Goal: Information Seeking & Learning: Learn about a topic

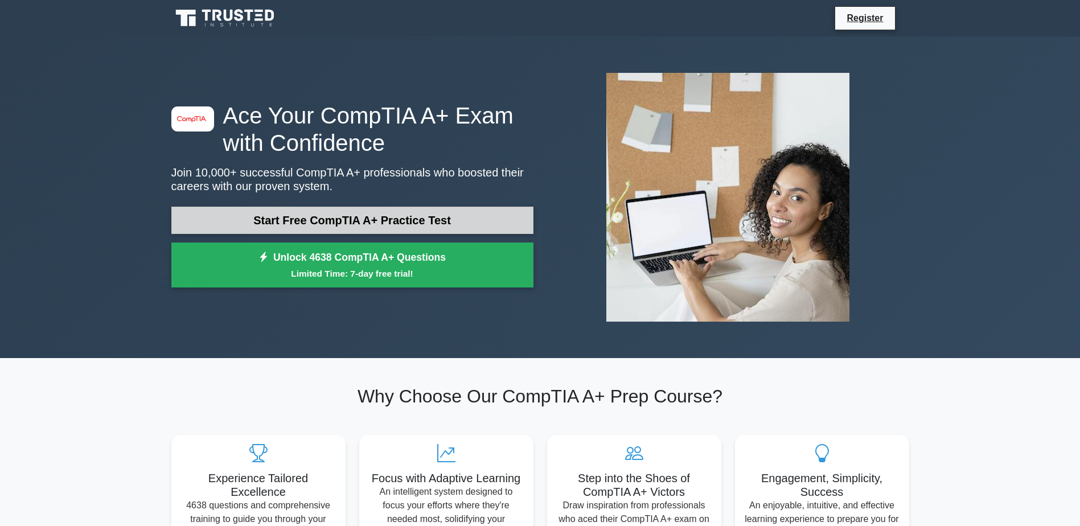
click at [375, 220] on link "Start Free CompTIA A+ Practice Test" at bounding box center [352, 220] width 362 height 27
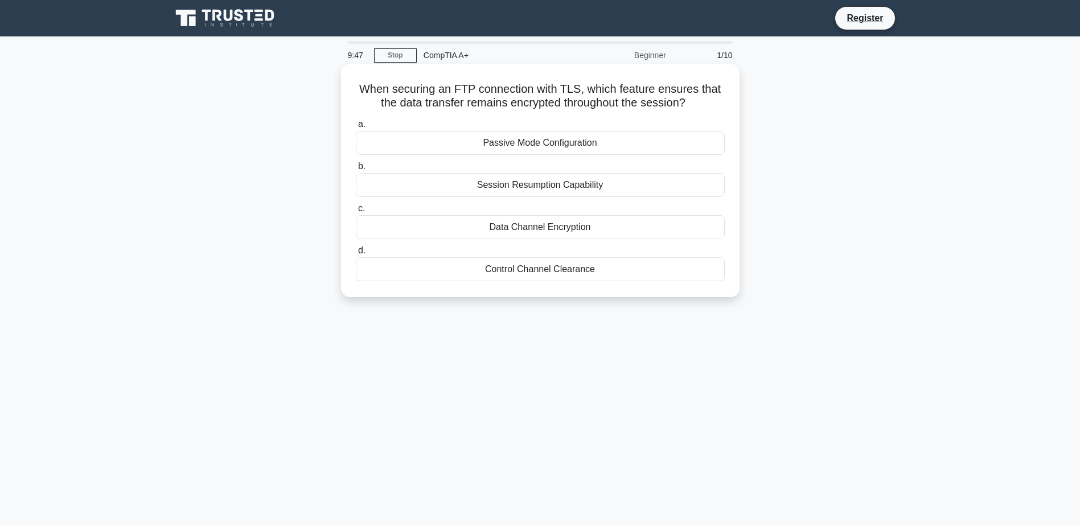
click at [552, 228] on div "Data Channel Encryption" at bounding box center [540, 227] width 369 height 24
click at [356, 212] on input "c. Data Channel Encryption" at bounding box center [356, 208] width 0 height 7
click at [552, 273] on div "Connect the USB drive to another USB port" at bounding box center [540, 269] width 369 height 24
click at [356, 254] on input "d. Connect the USB drive to another USB port" at bounding box center [356, 250] width 0 height 7
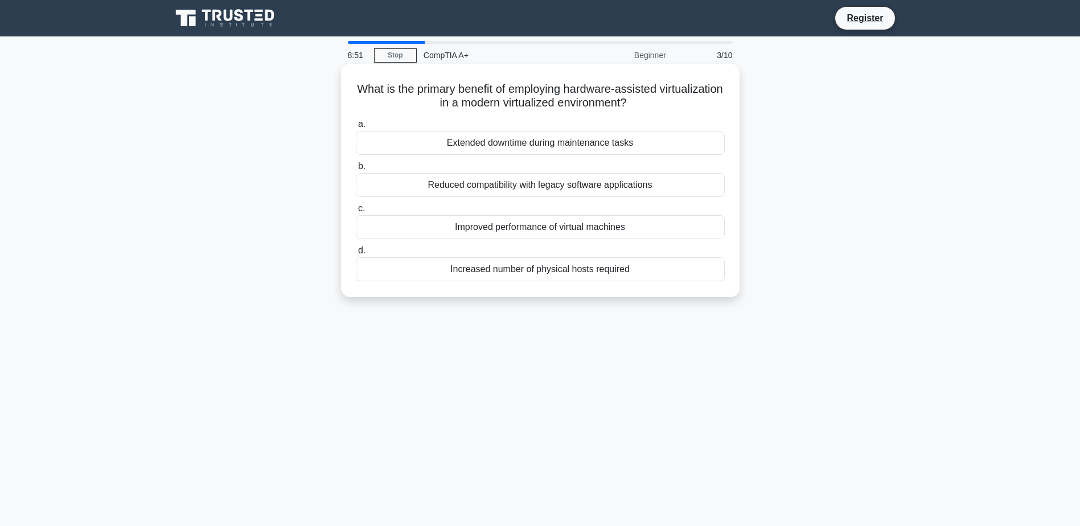
click at [475, 193] on div "Reduced compatibility with legacy software applications" at bounding box center [540, 185] width 369 height 24
click at [356, 170] on input "b. Reduced compatibility with legacy software applications" at bounding box center [356, 166] width 0 height 7
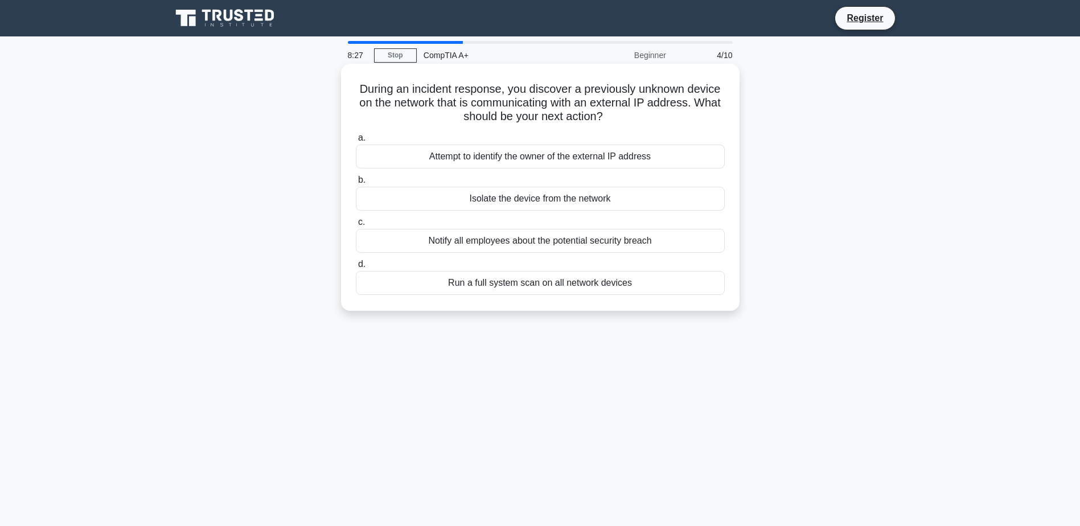
click at [520, 211] on div "Isolate the device from the network" at bounding box center [540, 199] width 369 height 24
click at [356, 184] on input "b. Isolate the device from the network" at bounding box center [356, 179] width 0 height 7
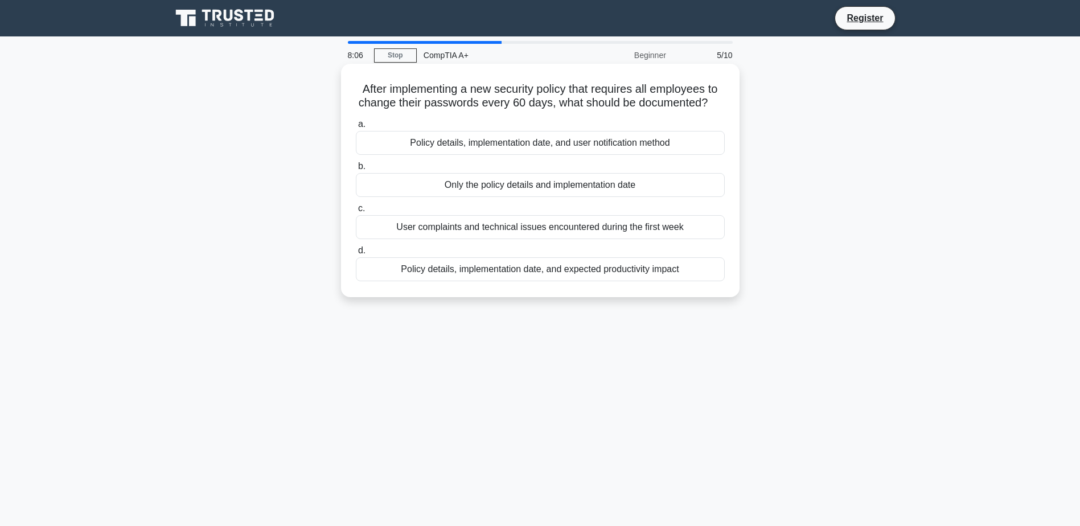
click at [470, 141] on div "Policy details, implementation date, and user notification method" at bounding box center [540, 143] width 369 height 24
click at [356, 128] on input "a. Policy details, implementation date, and user notification method" at bounding box center [356, 124] width 0 height 7
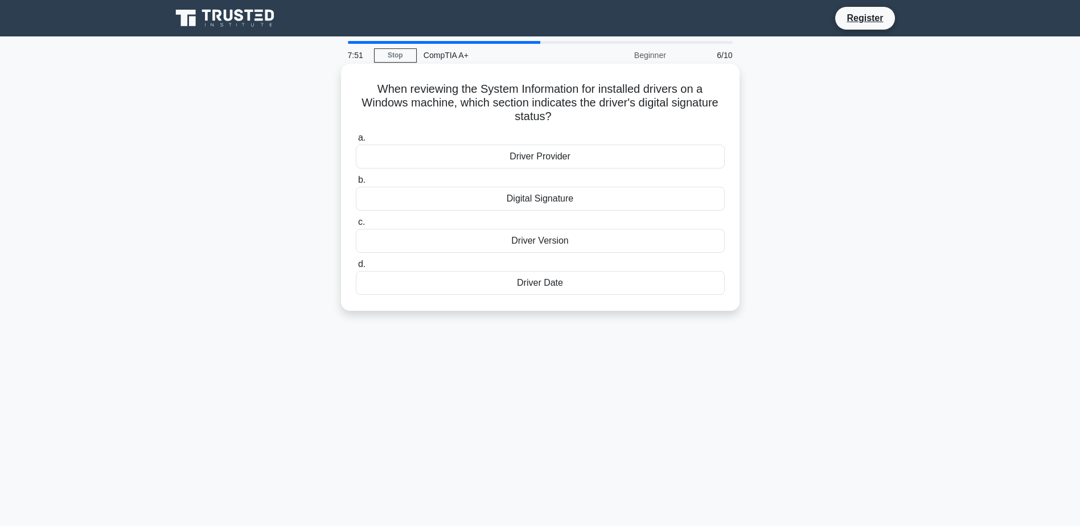
click at [537, 245] on div "Driver Version" at bounding box center [540, 241] width 369 height 24
click at [356, 226] on input "c. Driver Version" at bounding box center [356, 222] width 0 height 7
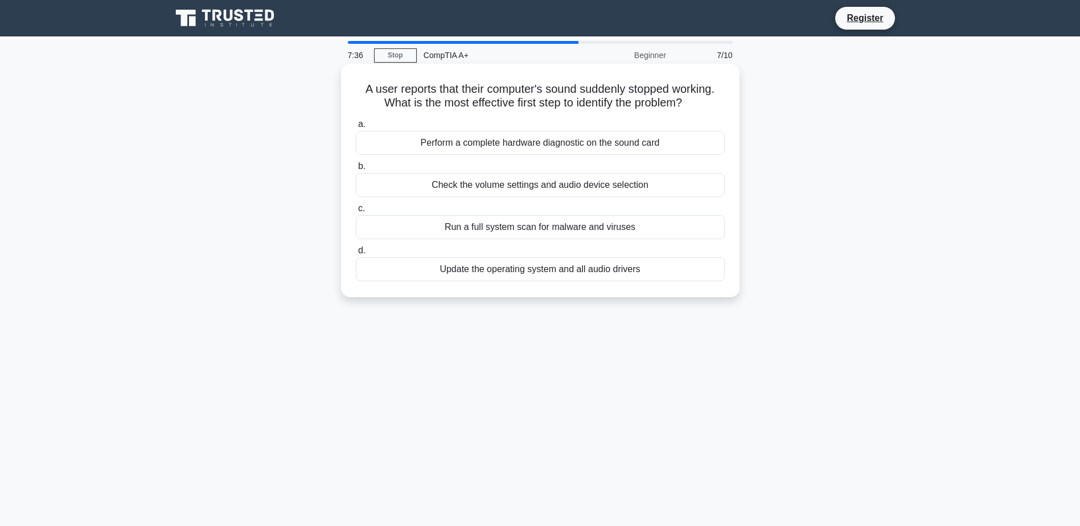
click at [578, 185] on div "Check the volume settings and audio device selection" at bounding box center [540, 185] width 369 height 24
click at [356, 170] on input "b. Check the volume settings and audio device selection" at bounding box center [356, 166] width 0 height 7
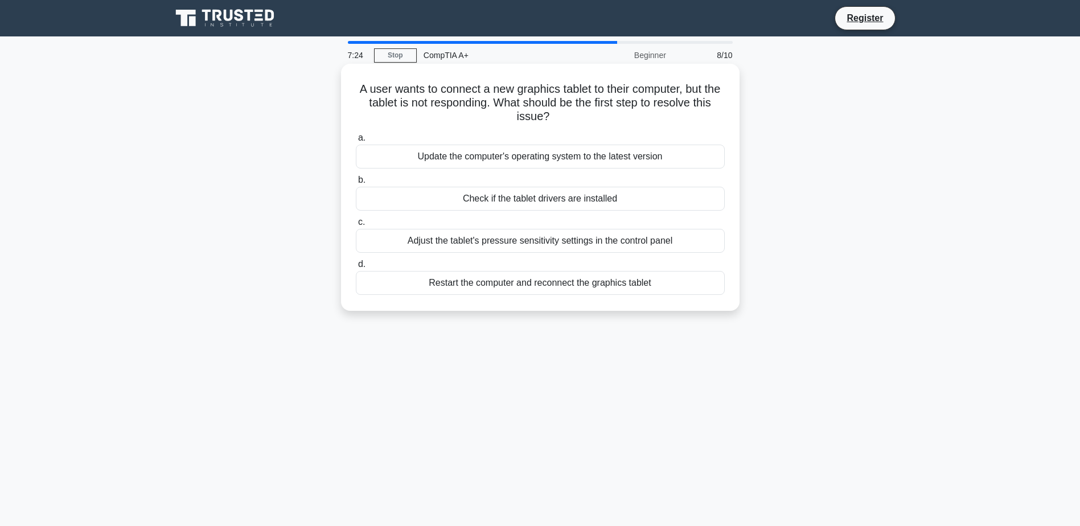
click at [572, 196] on div "Check if the tablet drivers are installed" at bounding box center [540, 199] width 369 height 24
click at [356, 184] on input "b. Check if the tablet drivers are installed" at bounding box center [356, 179] width 0 height 7
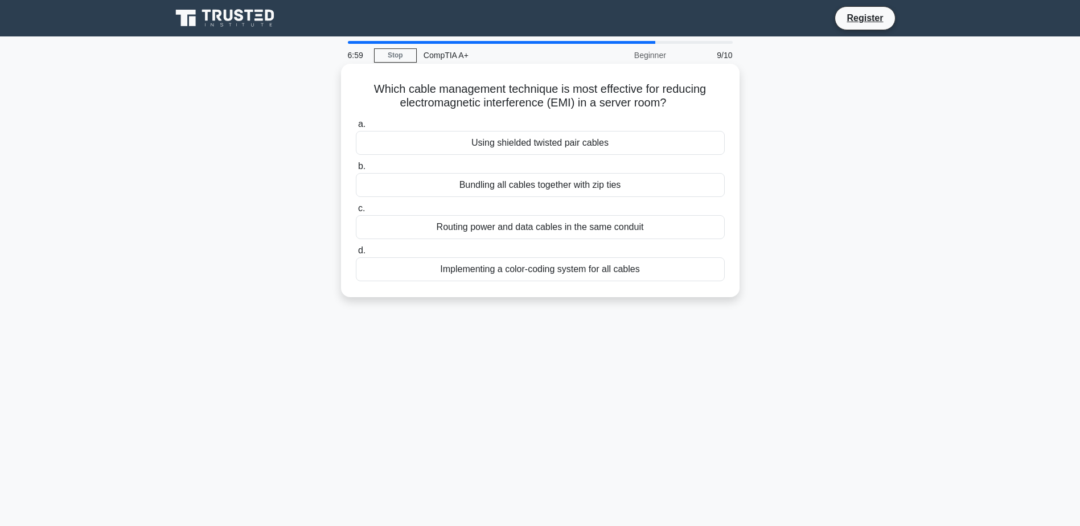
click at [512, 143] on div "Using shielded twisted pair cables" at bounding box center [540, 143] width 369 height 24
click at [356, 128] on input "a. Using shielded twisted pair cables" at bounding box center [356, 124] width 0 height 7
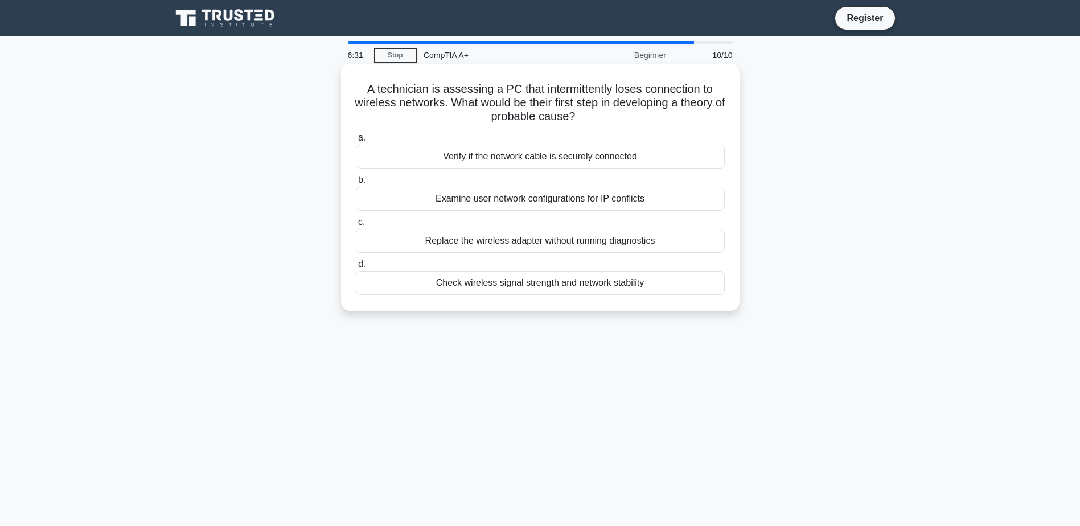
click at [557, 285] on div "Check wireless signal strength and network stability" at bounding box center [540, 283] width 369 height 24
click at [356, 268] on input "d. Check wireless signal strength and network stability" at bounding box center [356, 264] width 0 height 7
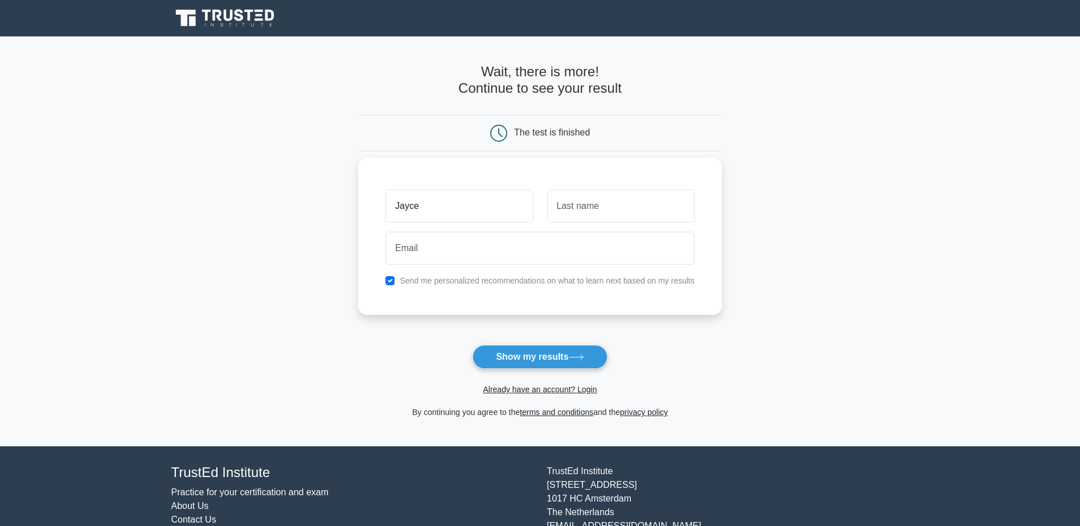
type input "Jayce"
type input "E"
type input "Raber"
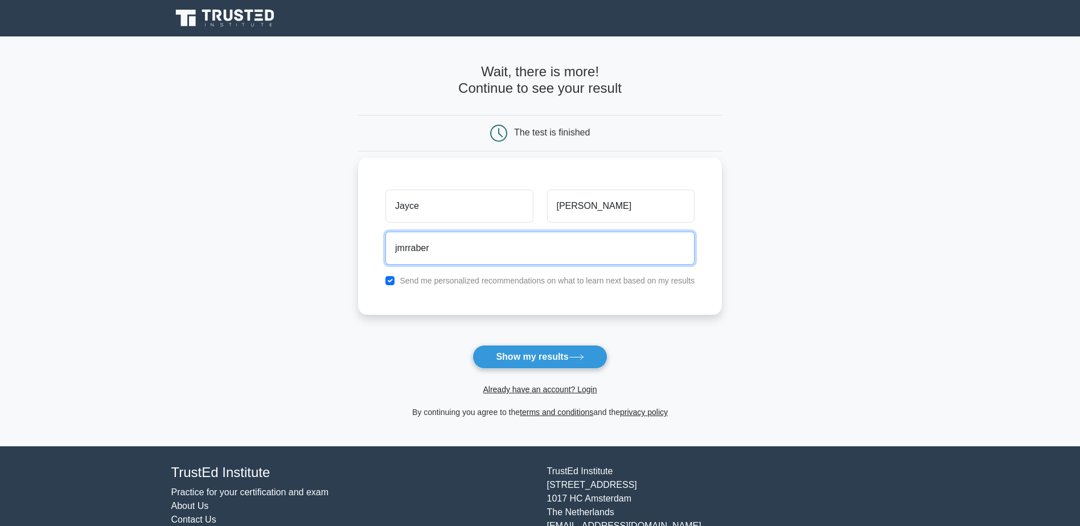
type input "jmrraber@gmail.com"
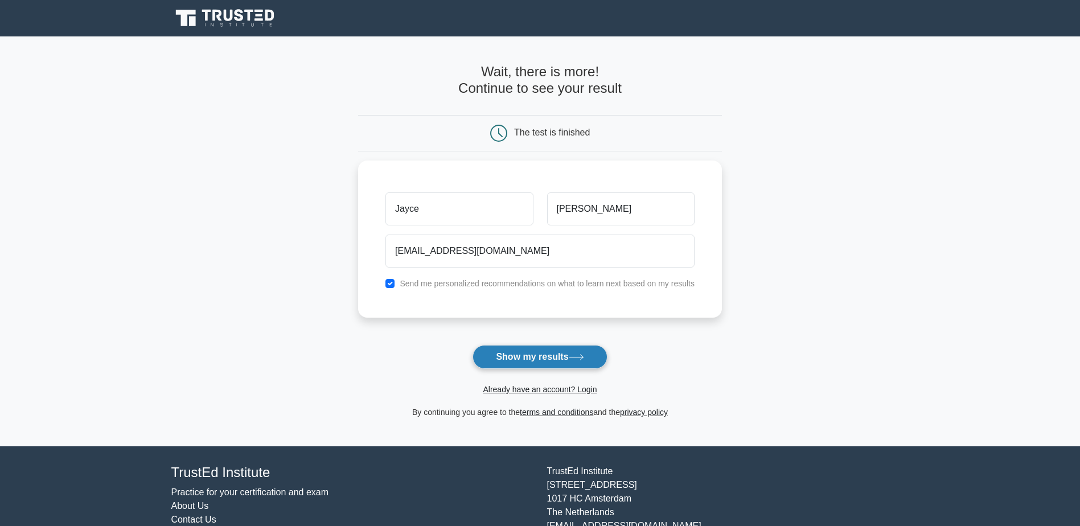
click at [524, 348] on button "Show my results" at bounding box center [539, 357] width 134 height 24
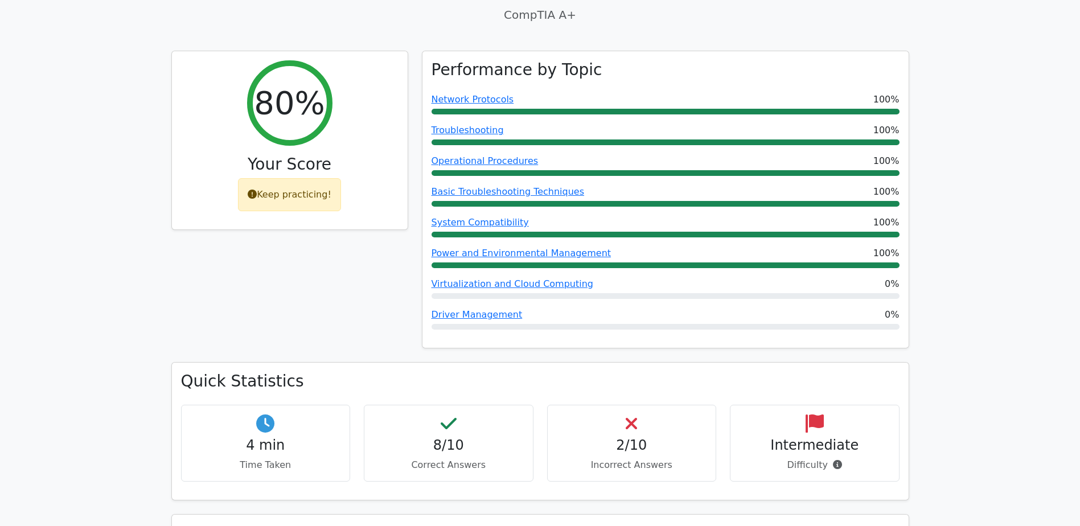
scroll to position [398, 0]
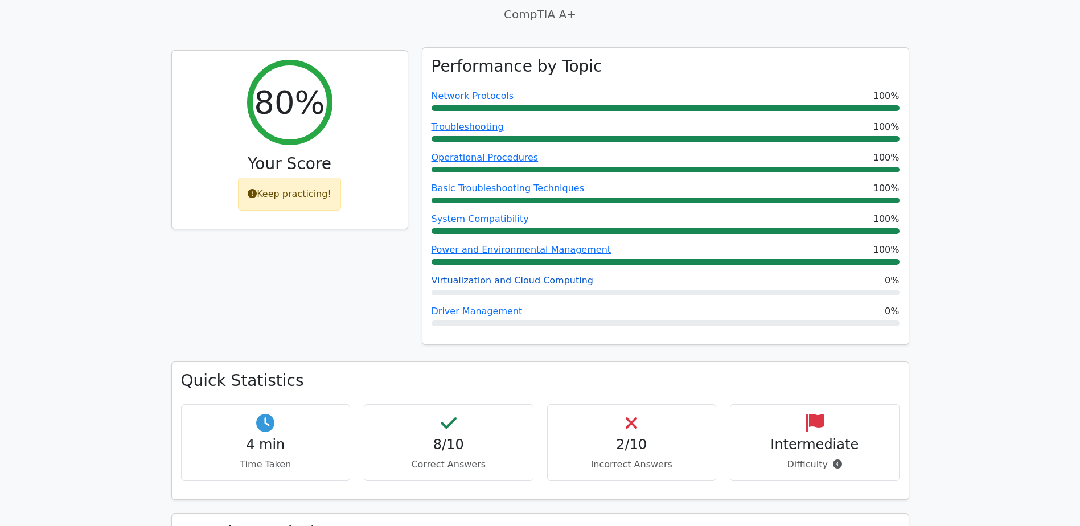
click at [457, 282] on link "Virtualization and Cloud Computing" at bounding box center [512, 280] width 162 height 11
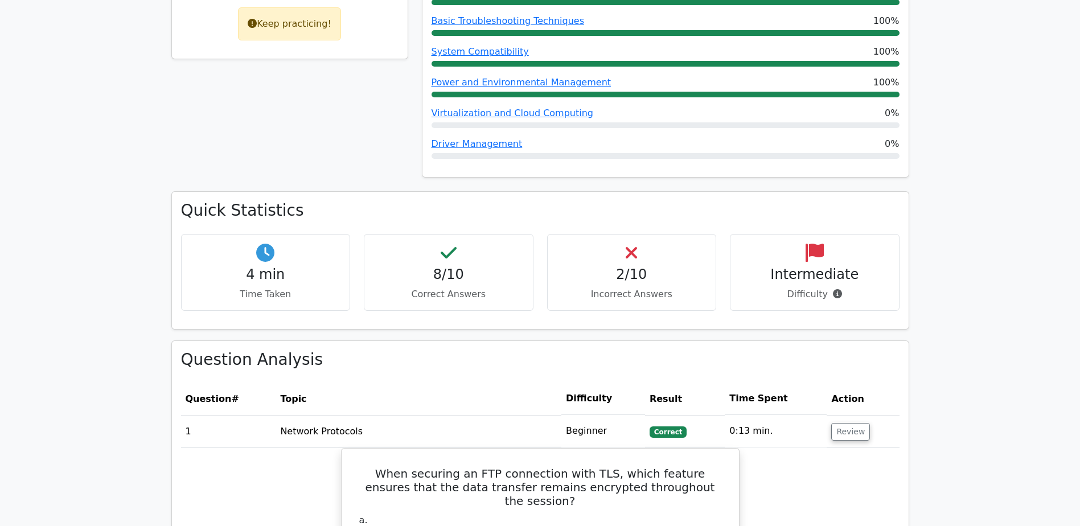
scroll to position [569, 0]
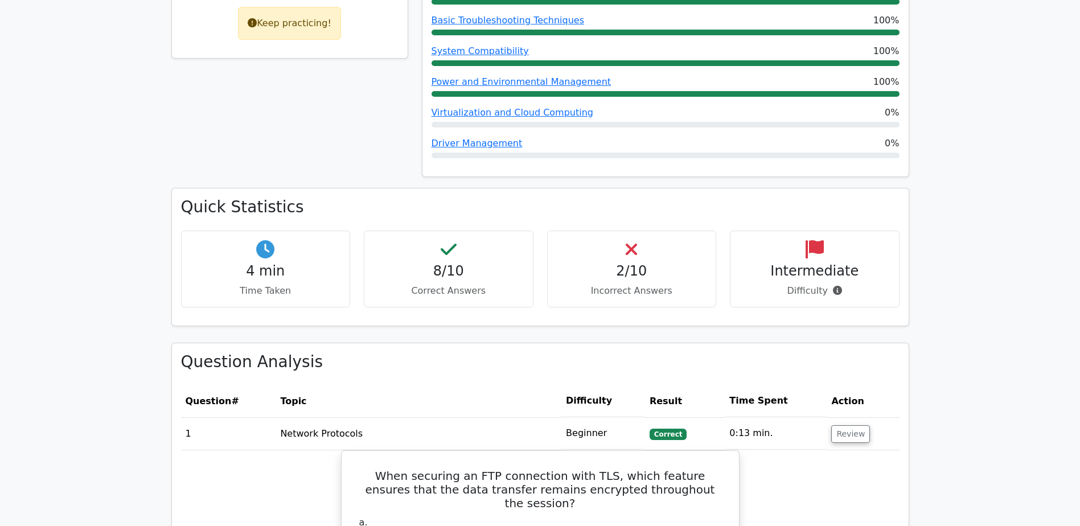
click at [637, 269] on h4 "2/10" at bounding box center [632, 271] width 150 height 17
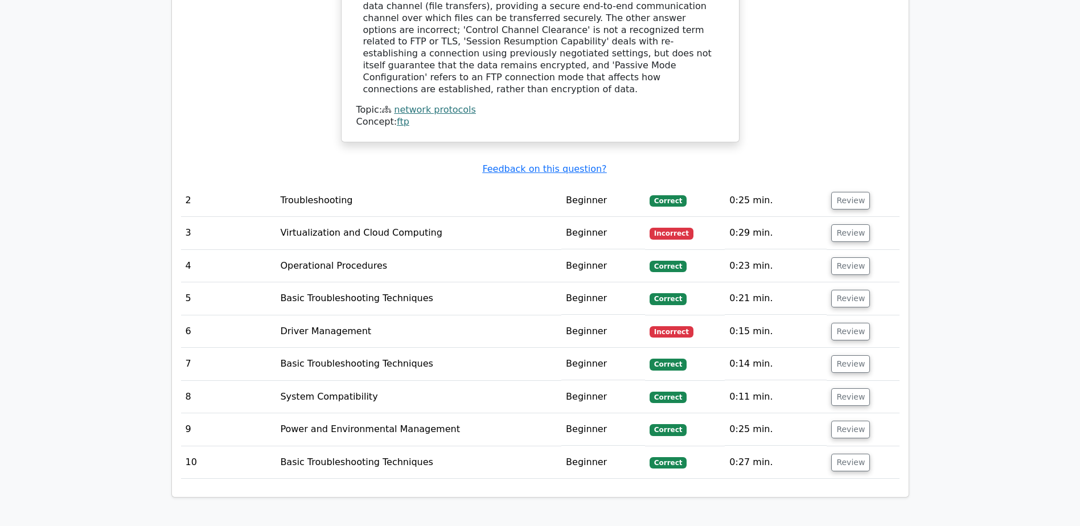
scroll to position [1309, 0]
click at [848, 322] on button "Review" at bounding box center [850, 331] width 39 height 18
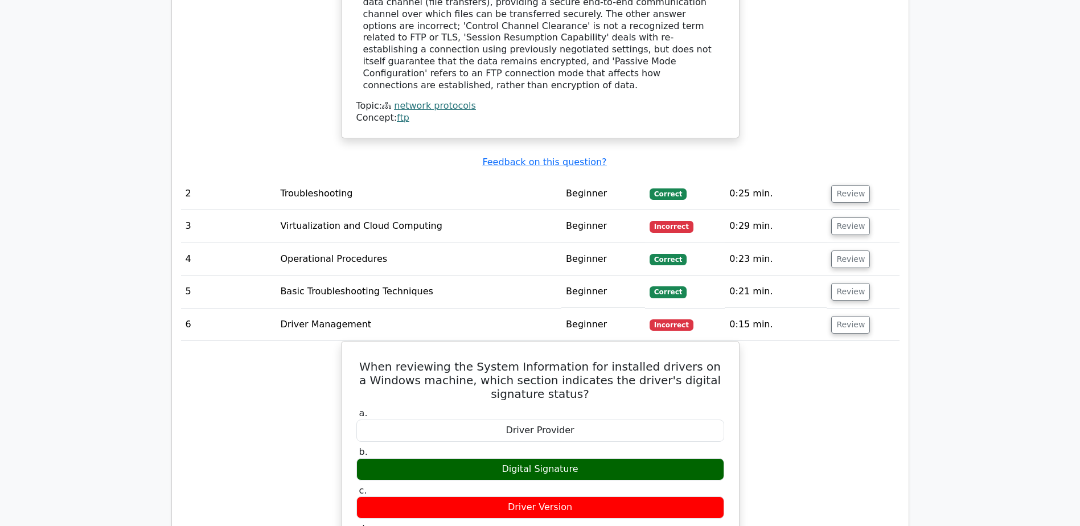
scroll to position [1252, 0]
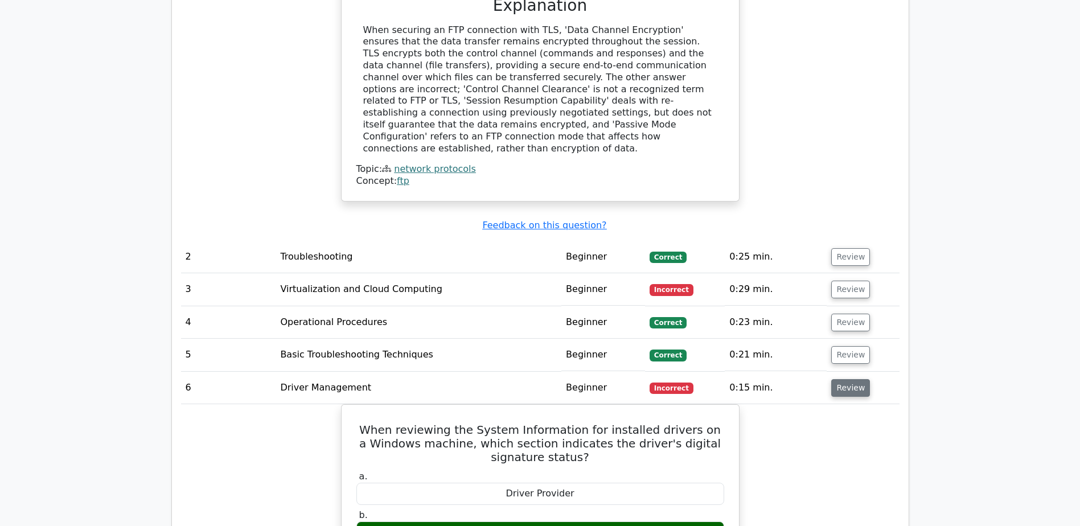
click at [855, 379] on button "Review" at bounding box center [850, 388] width 39 height 18
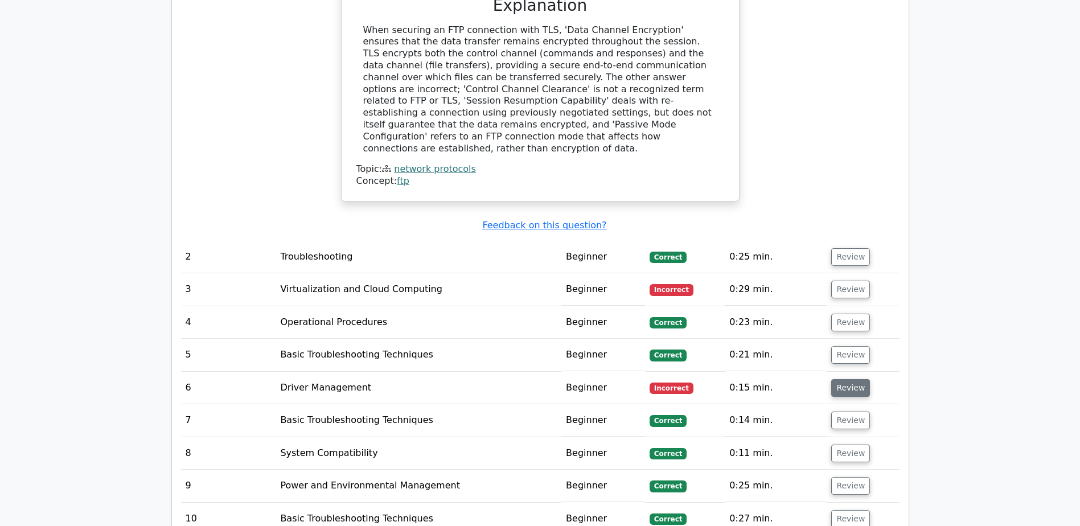
click at [855, 379] on button "Review" at bounding box center [850, 388] width 39 height 18
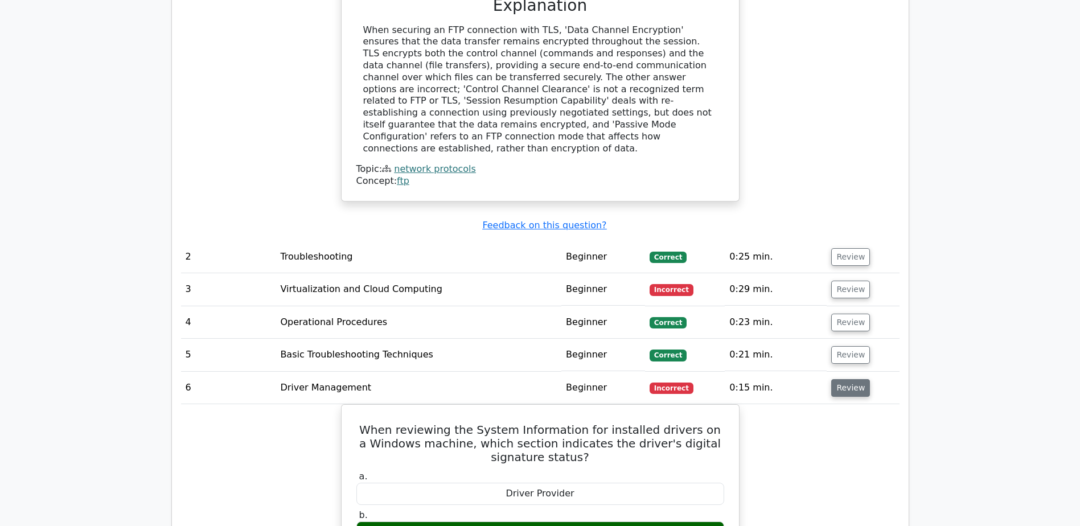
click at [855, 379] on button "Review" at bounding box center [850, 388] width 39 height 18
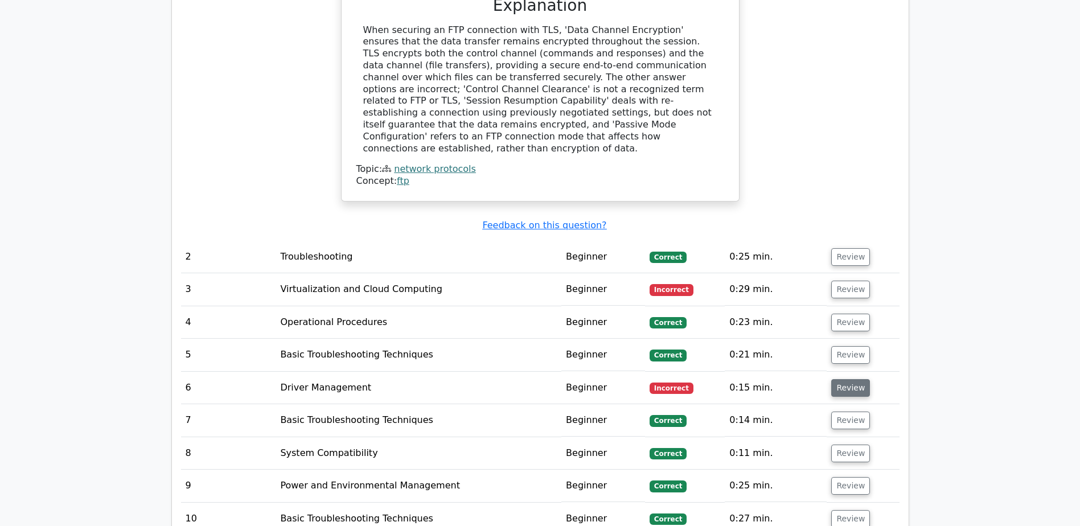
click at [831, 379] on button "Review" at bounding box center [850, 388] width 39 height 18
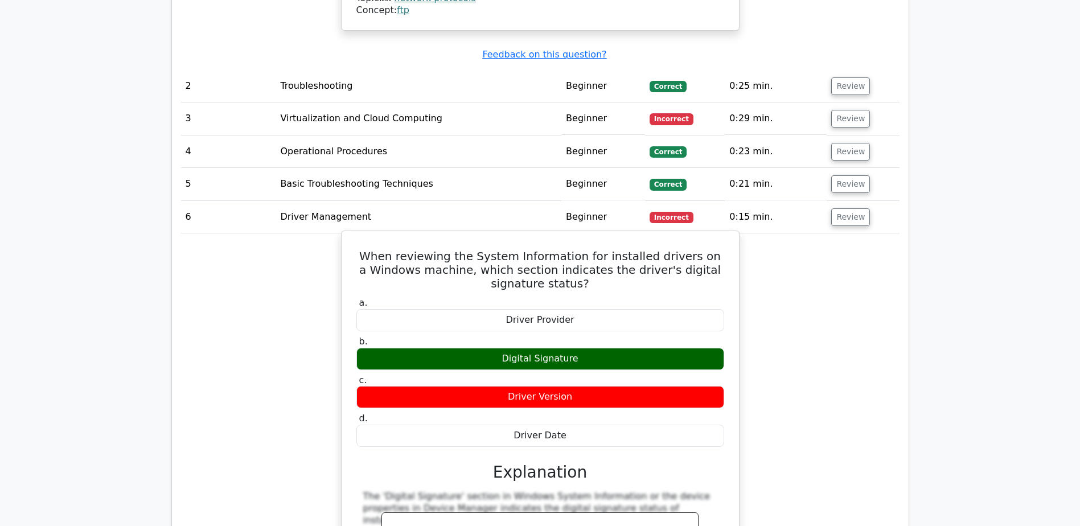
scroll to position [1366, 0]
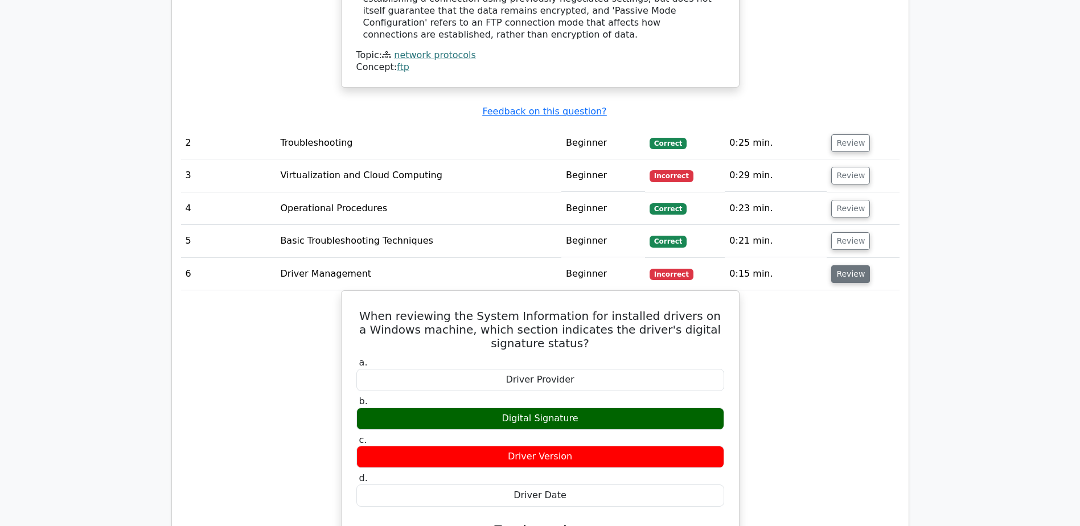
click at [846, 265] on button "Review" at bounding box center [850, 274] width 39 height 18
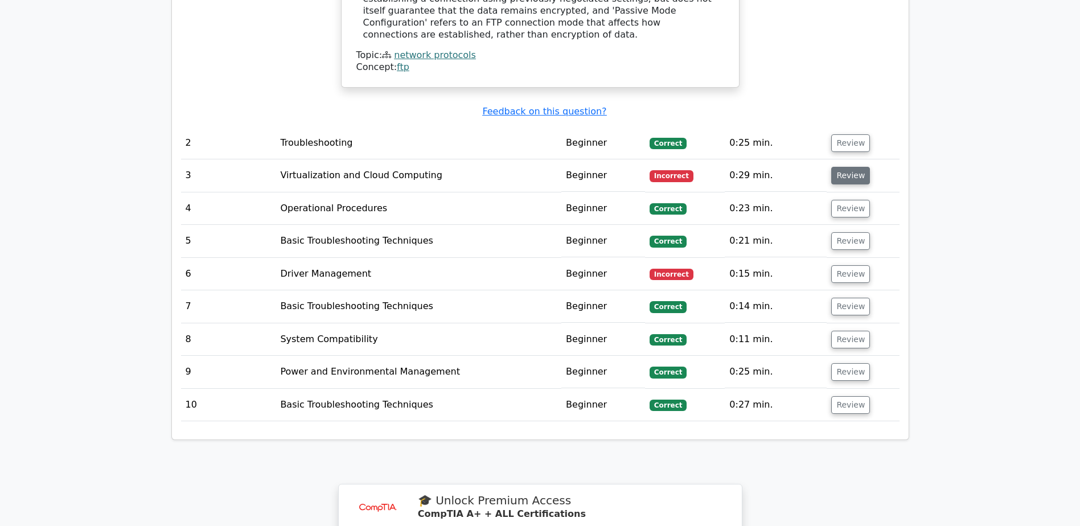
click at [842, 167] on button "Review" at bounding box center [850, 176] width 39 height 18
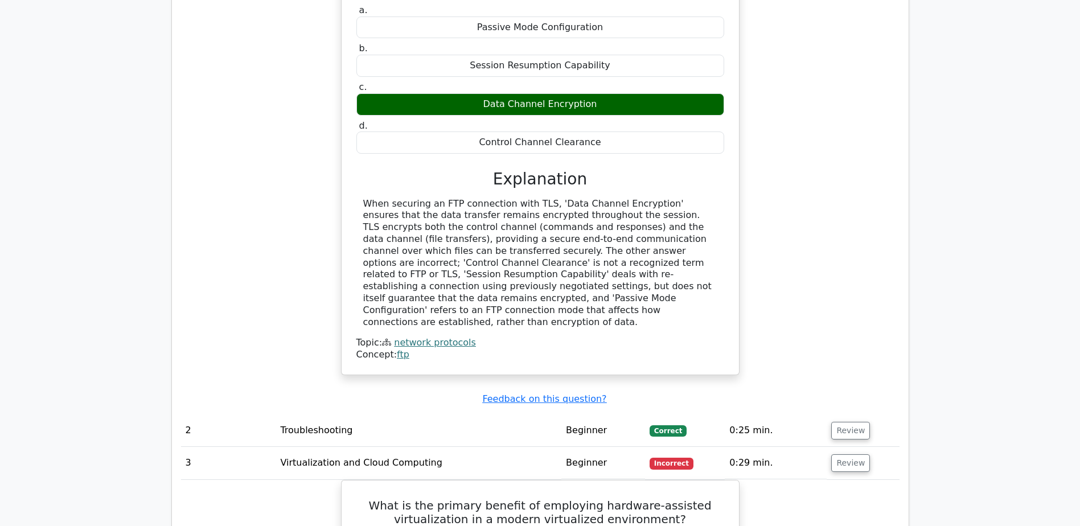
scroll to position [1309, 0]
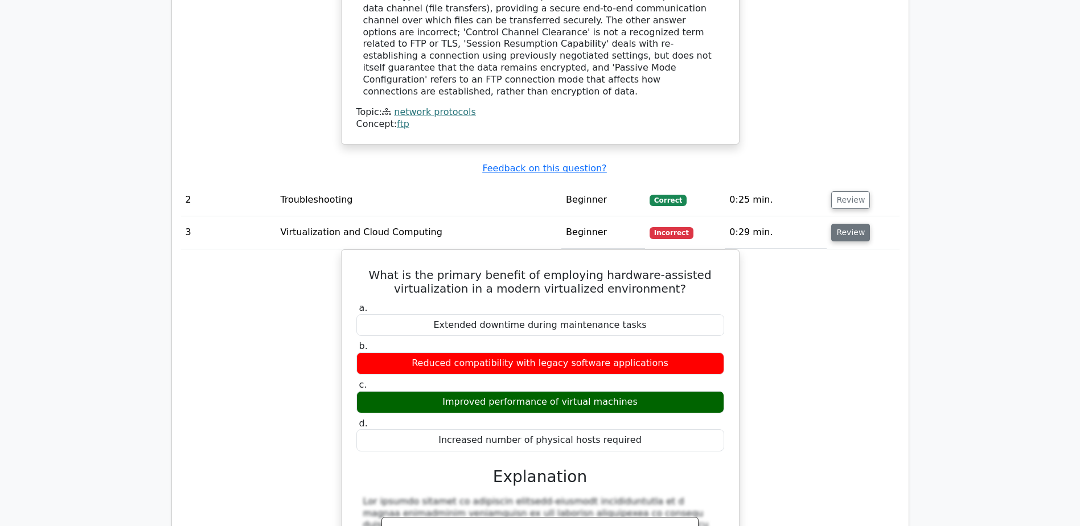
click at [837, 224] on button "Review" at bounding box center [850, 233] width 39 height 18
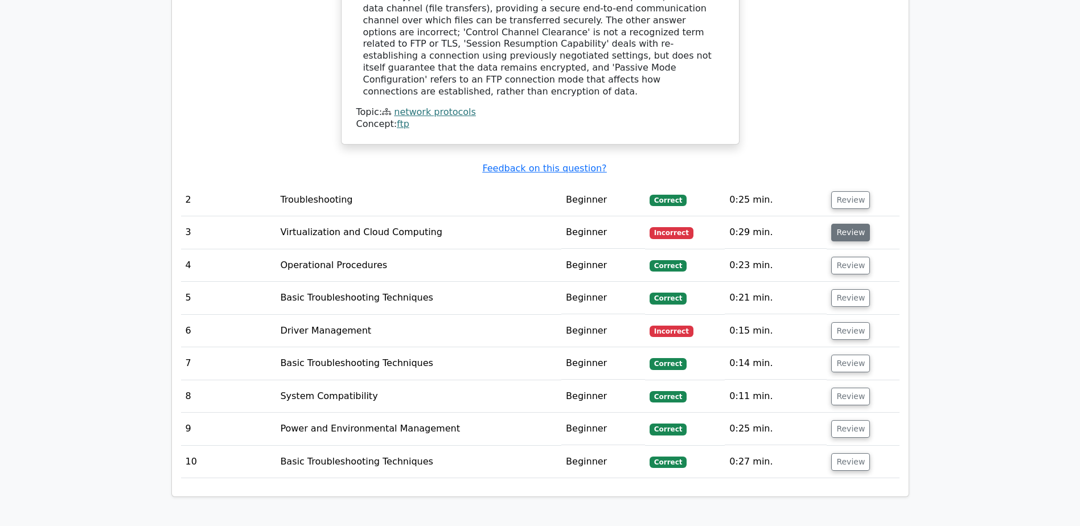
click at [837, 224] on button "Review" at bounding box center [850, 233] width 39 height 18
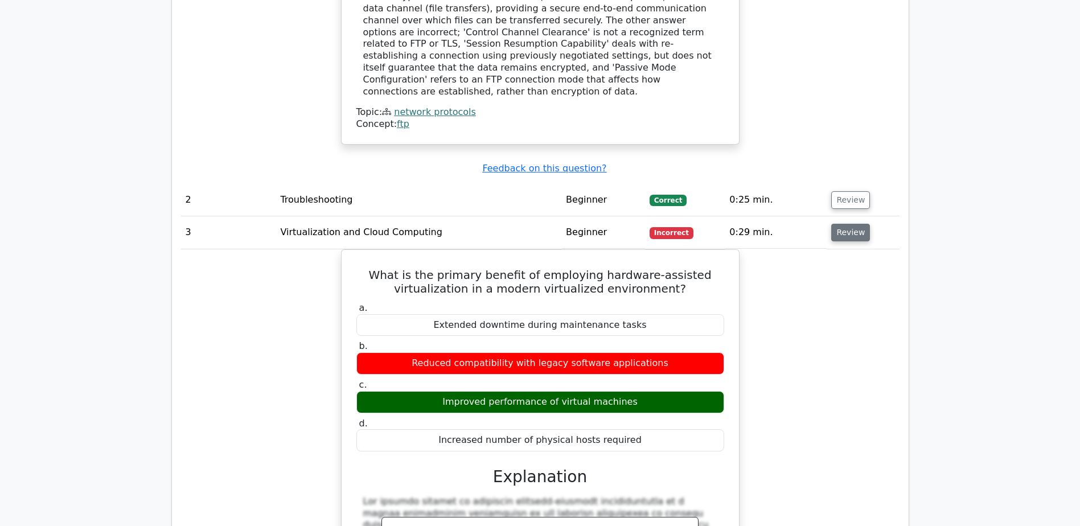
click at [837, 224] on button "Review" at bounding box center [850, 233] width 39 height 18
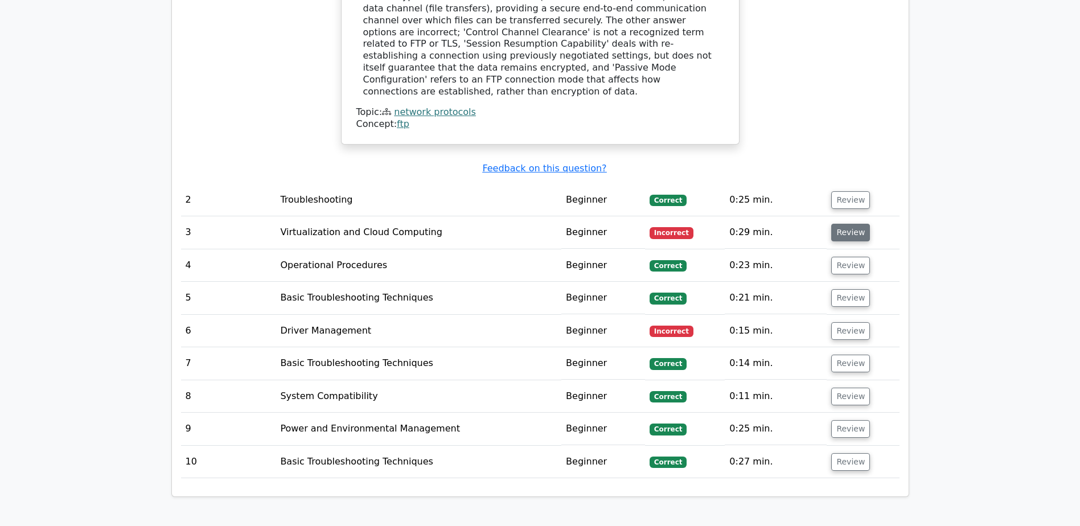
click at [837, 224] on button "Review" at bounding box center [850, 233] width 39 height 18
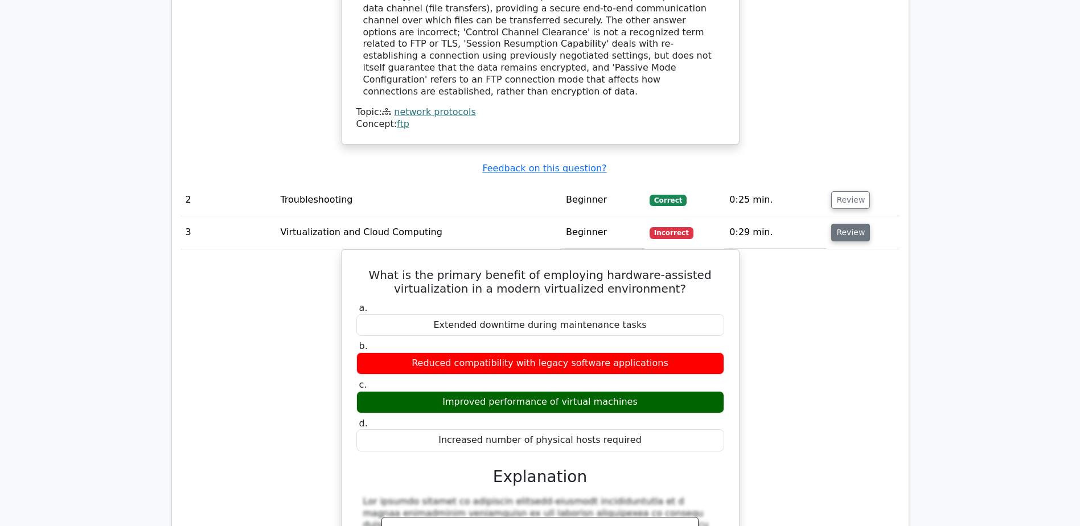
click at [837, 224] on button "Review" at bounding box center [850, 233] width 39 height 18
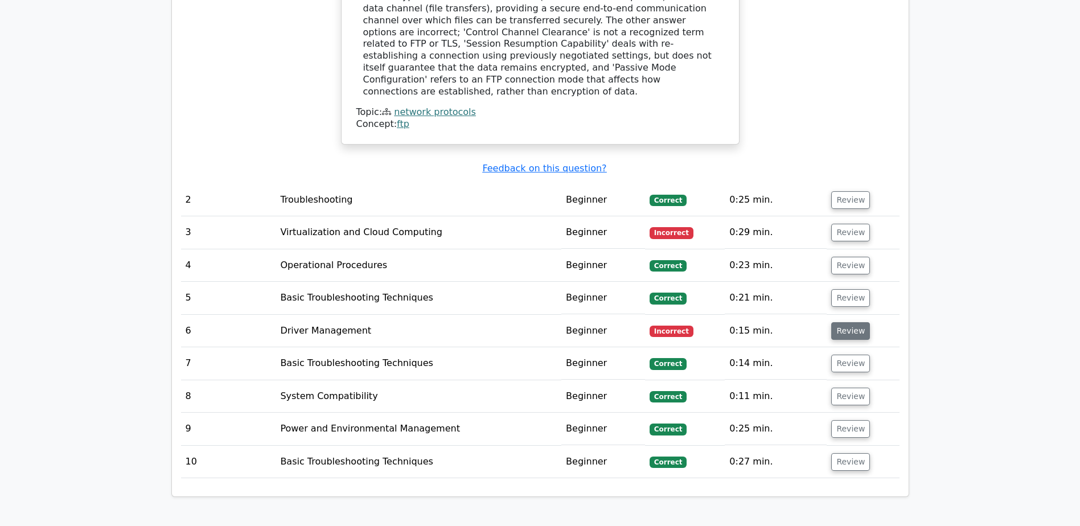
click at [845, 322] on button "Review" at bounding box center [850, 331] width 39 height 18
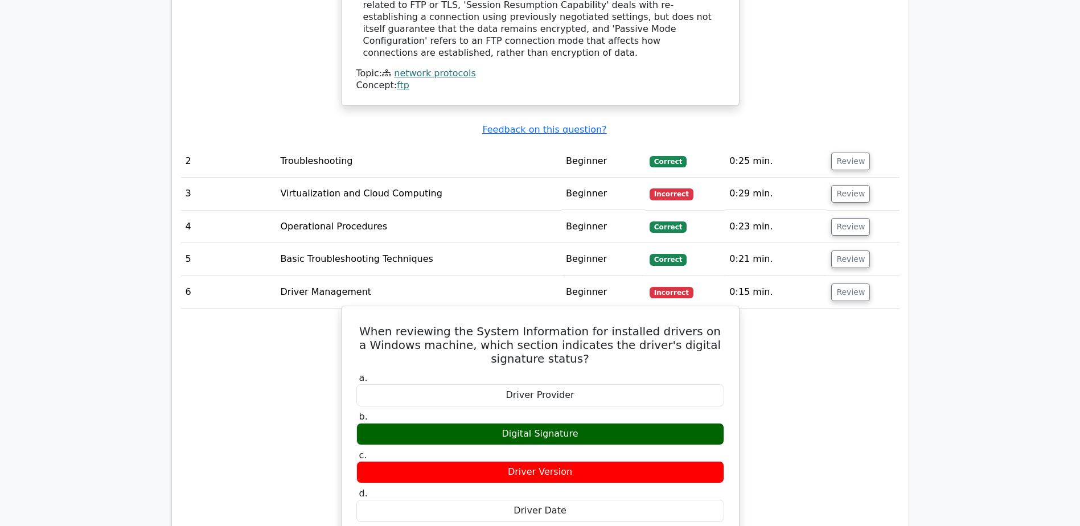
scroll to position [1366, 0]
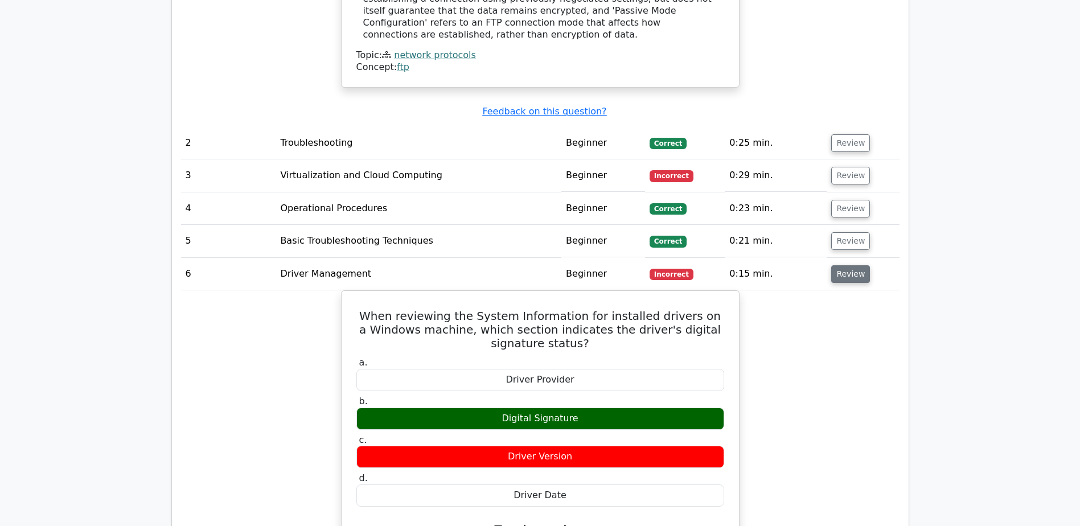
click at [855, 265] on button "Review" at bounding box center [850, 274] width 39 height 18
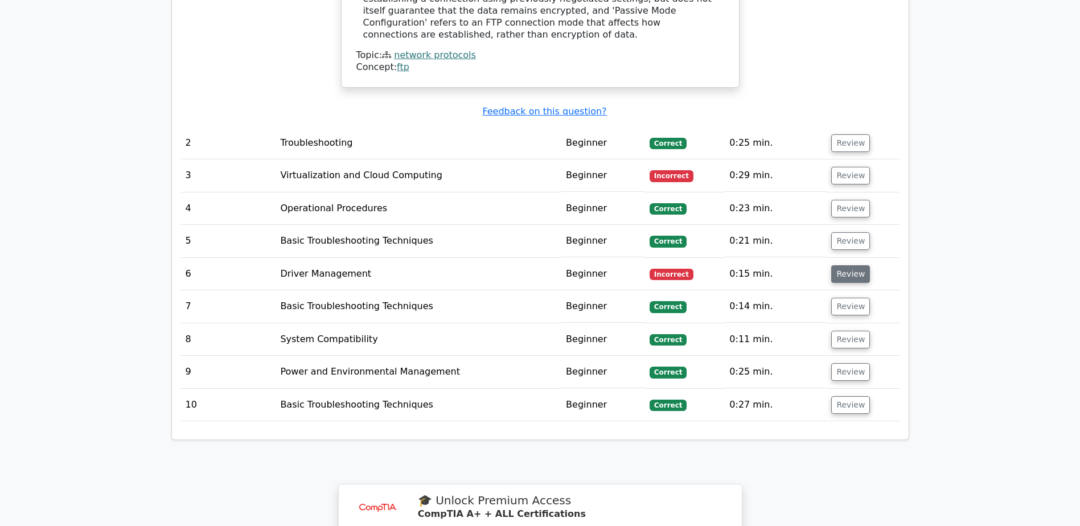
click at [851, 265] on button "Review" at bounding box center [850, 274] width 39 height 18
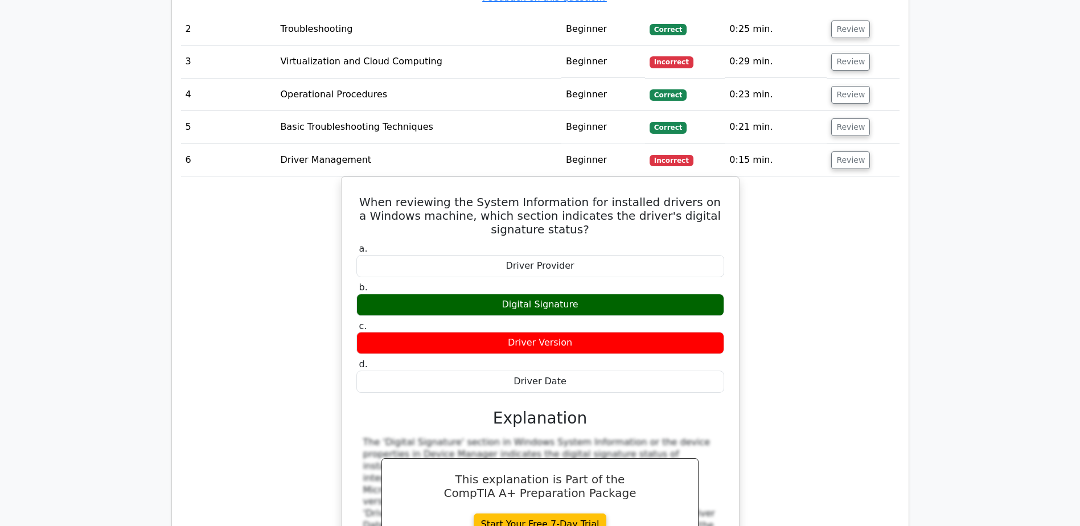
scroll to position [1423, 0]
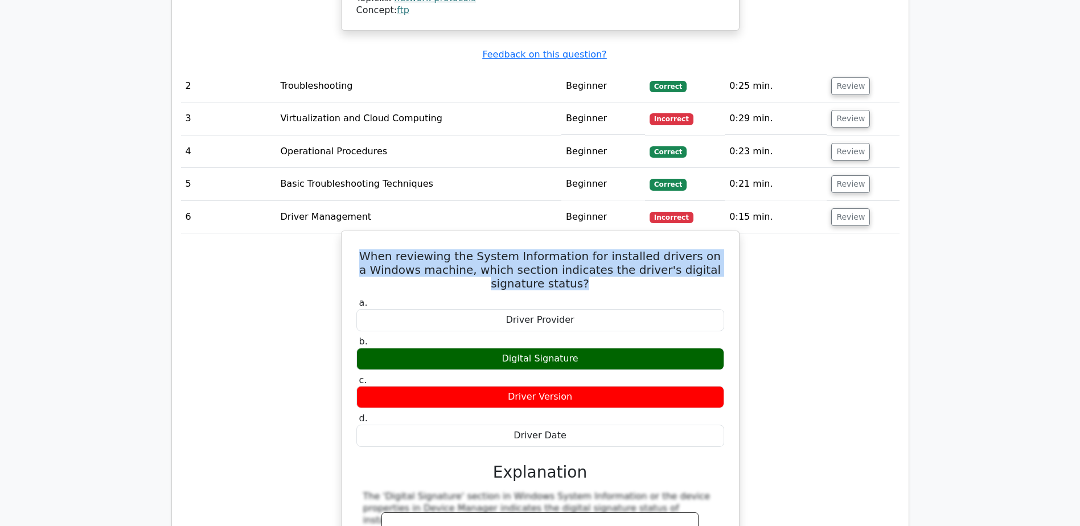
drag, startPoint x: 369, startPoint y: 219, endPoint x: 623, endPoint y: 245, distance: 255.2
click at [623, 249] on h5 "When reviewing the System Information for installed drivers on a Windows machin…" at bounding box center [540, 269] width 370 height 41
click at [518, 249] on h5 "When reviewing the System Information for installed drivers on a Windows machin…" at bounding box center [540, 269] width 370 height 41
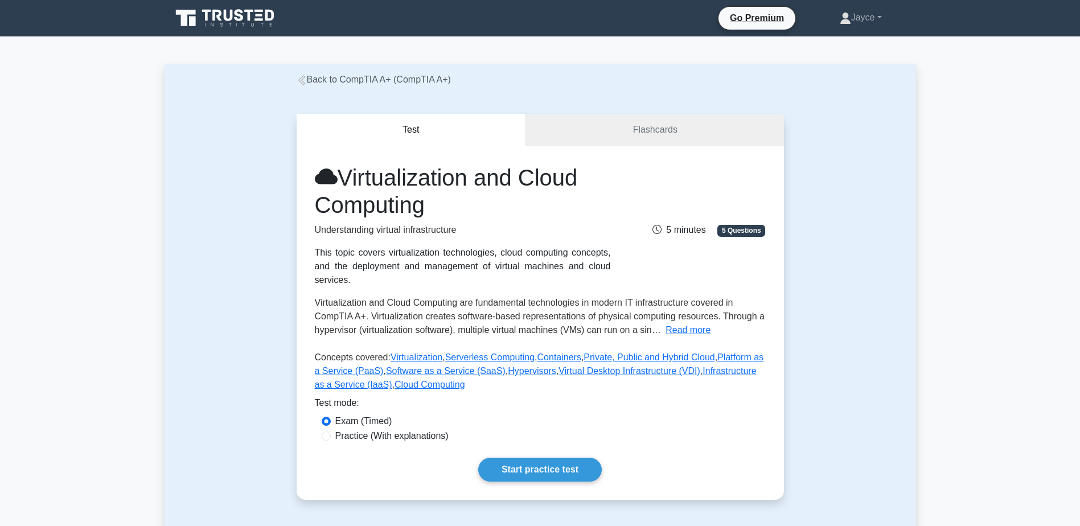
click at [192, 163] on div "Test Flashcards Virtualization and Cloud Computing Understanding virtual infras…" at bounding box center [539, 307] width 751 height 441
click at [301, 83] on icon at bounding box center [302, 80] width 10 height 10
